Goal: Information Seeking & Learning: Learn about a topic

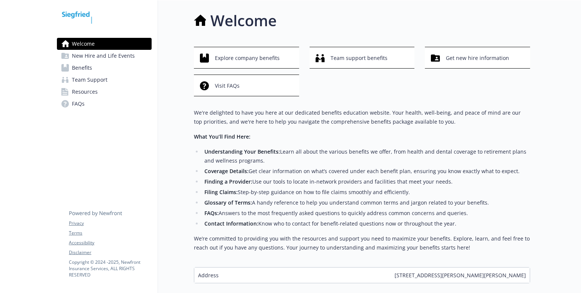
click at [167, 71] on div "Welcome Explore company benefits Team support benefits Get new hire information…" at bounding box center [344, 145] width 372 height 291
click at [270, 53] on span "Explore company benefits" at bounding box center [247, 58] width 65 height 14
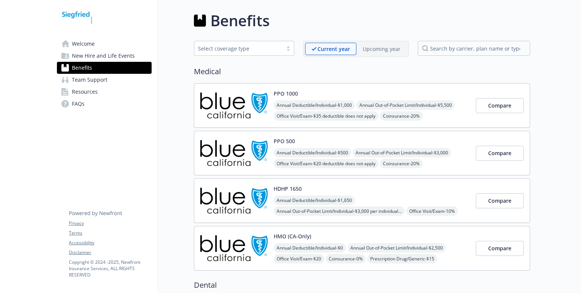
click at [71, 47] on link "Welcome" at bounding box center [104, 44] width 95 height 12
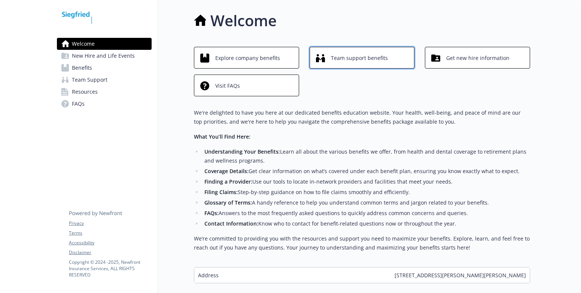
click at [380, 65] on button "Team support benefits" at bounding box center [361, 58] width 105 height 22
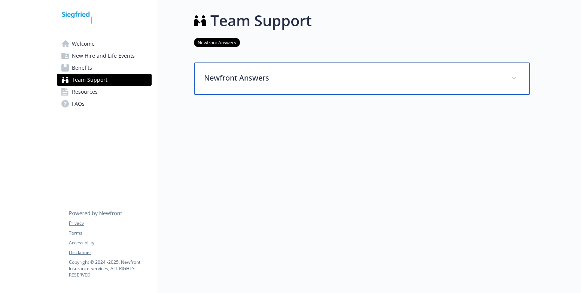
click at [211, 87] on div "Newfront Answers" at bounding box center [361, 78] width 335 height 32
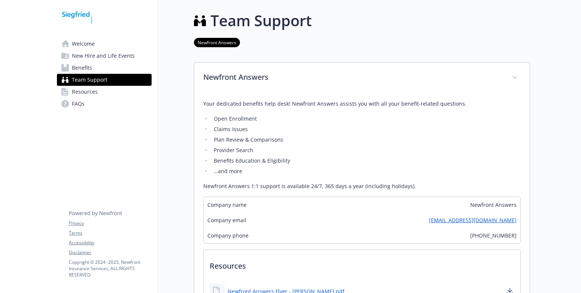
click at [182, 168] on div "Team Support Newfront Answers Newfront Answers Your dedicated benefits help des…" at bounding box center [344, 210] width 372 height 420
